Goal: Information Seeking & Learning: Learn about a topic

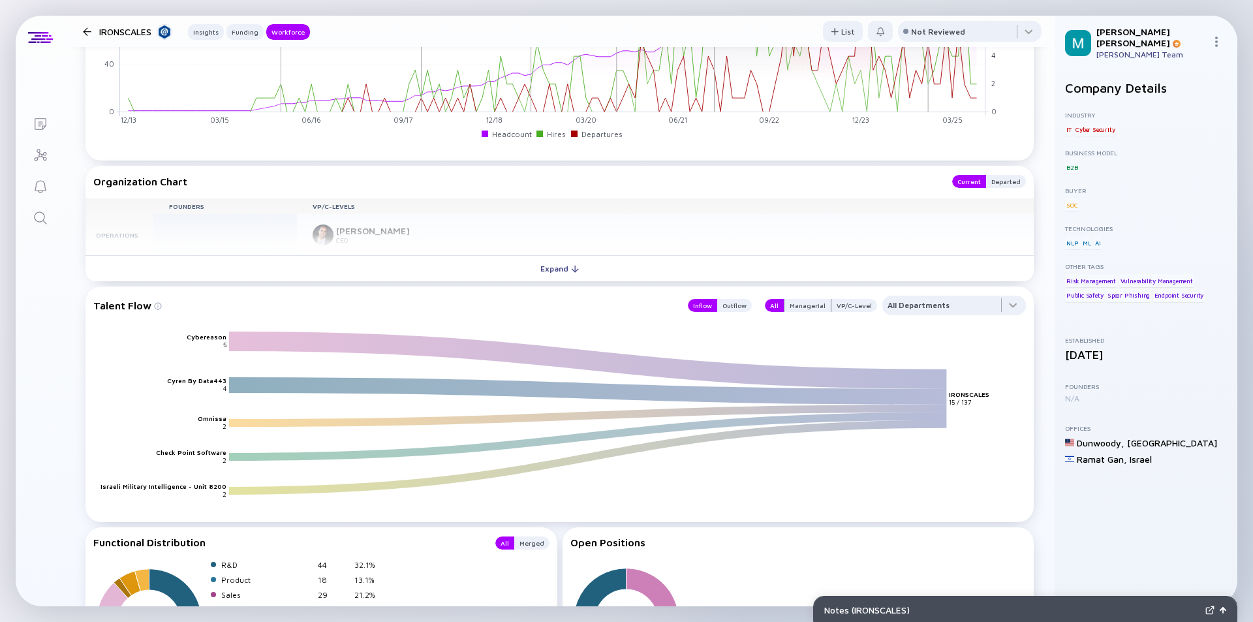
scroll to position [1371, 0]
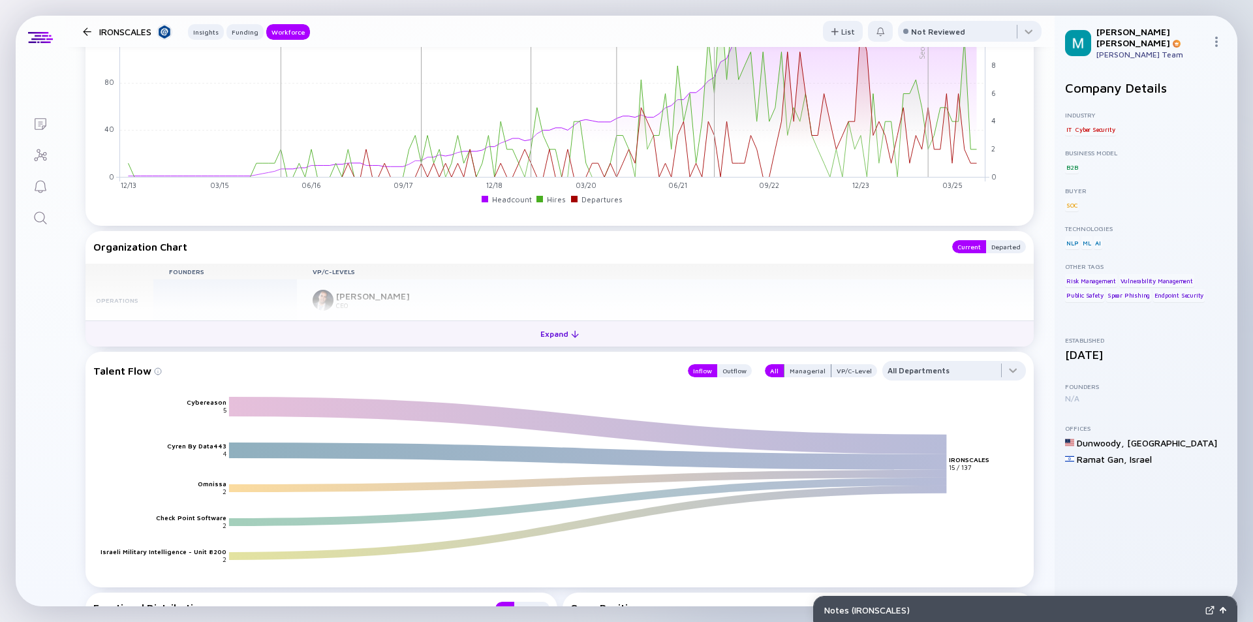
click at [549, 334] on div "Expand" at bounding box center [560, 334] width 54 height 20
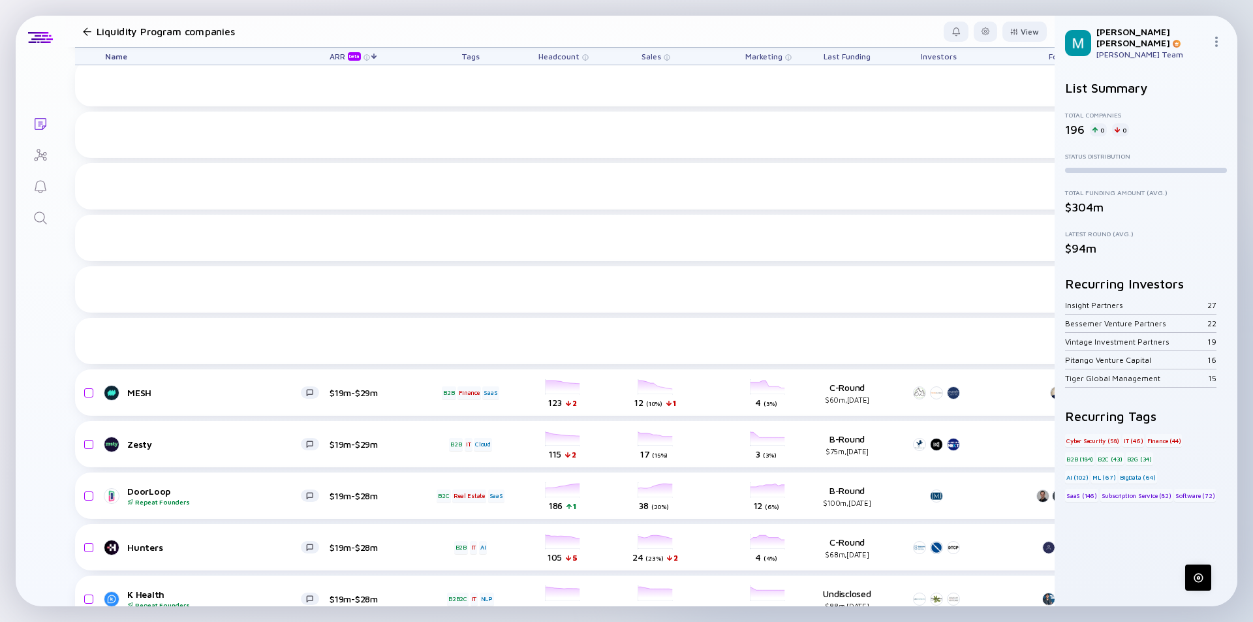
scroll to position [2638, 0]
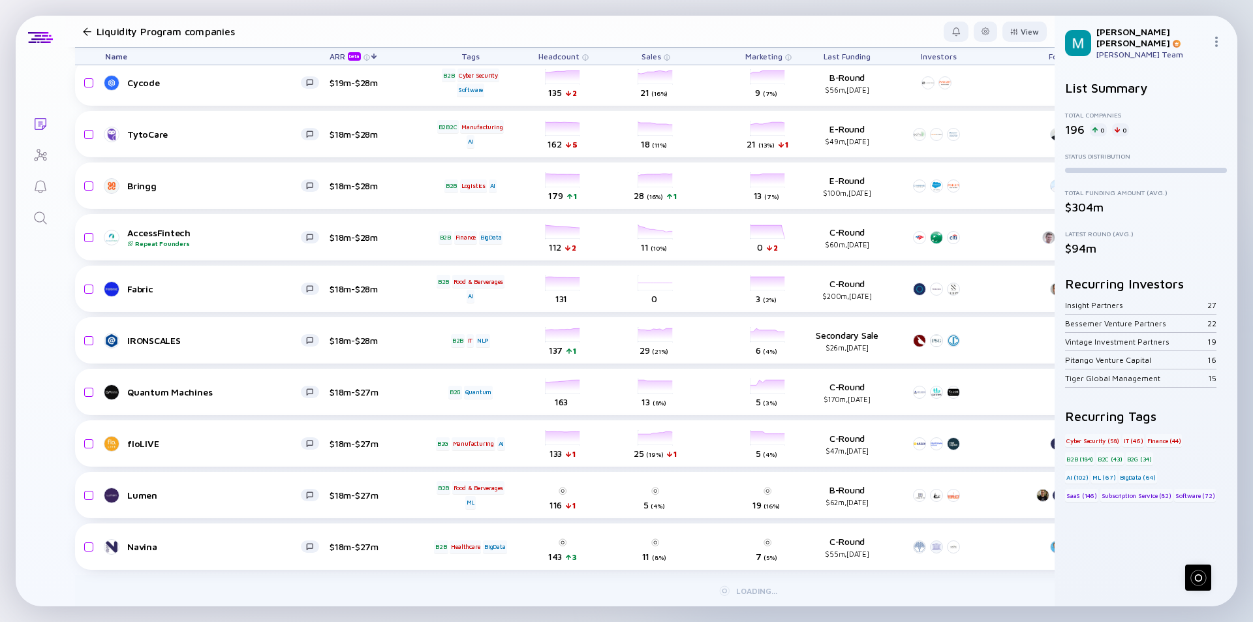
click at [427, 180] on div "Bringg $18m-$28m B2B Logistics AI headcount-bringg 179 1 Headcount salesColumn-…" at bounding box center [746, 186] width 1343 height 46
click at [499, 166] on div "Bringg $18m-$28m B2B Logistics AI headcount-bringg 179 1 Headcount salesColumn-…" at bounding box center [746, 186] width 1343 height 46
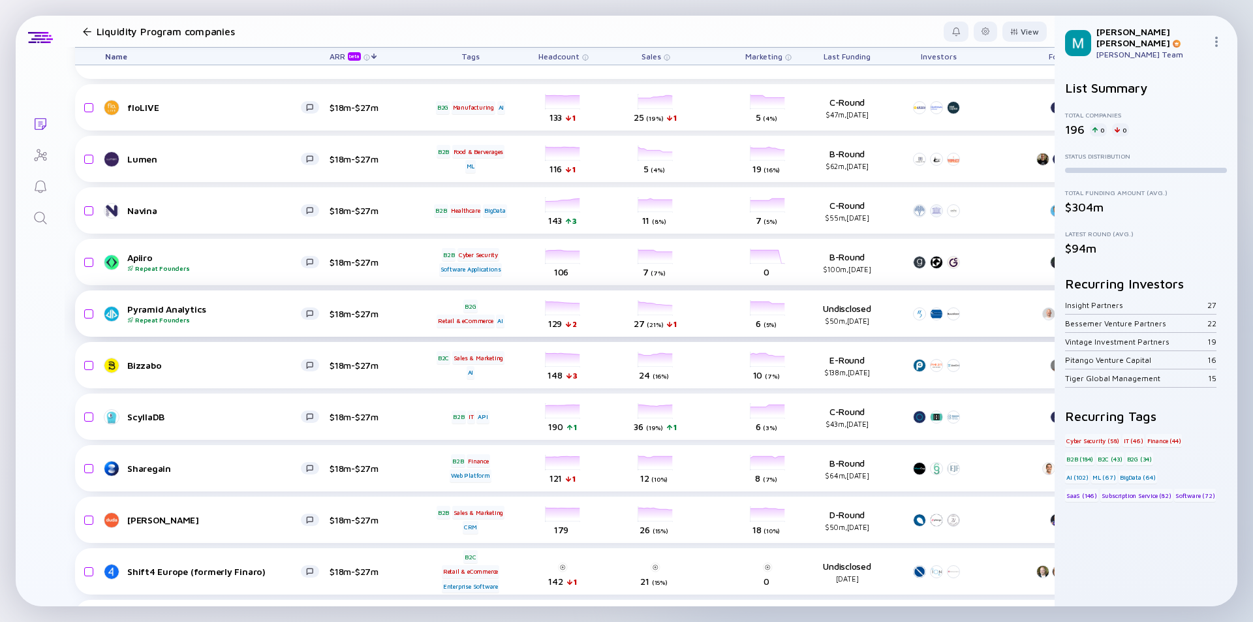
scroll to position [3422, 0]
